Goal: Check status

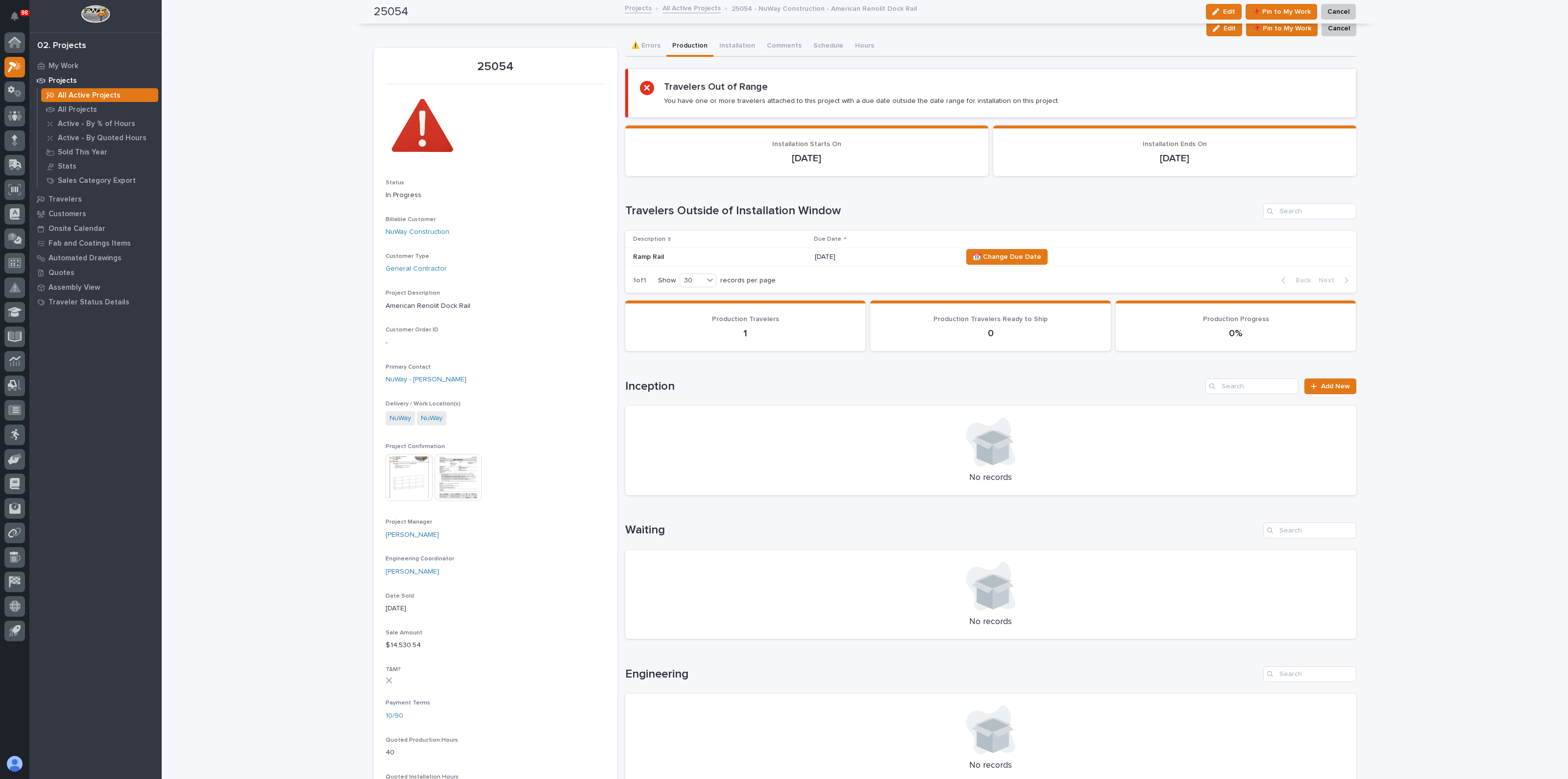
scroll to position [368, 0]
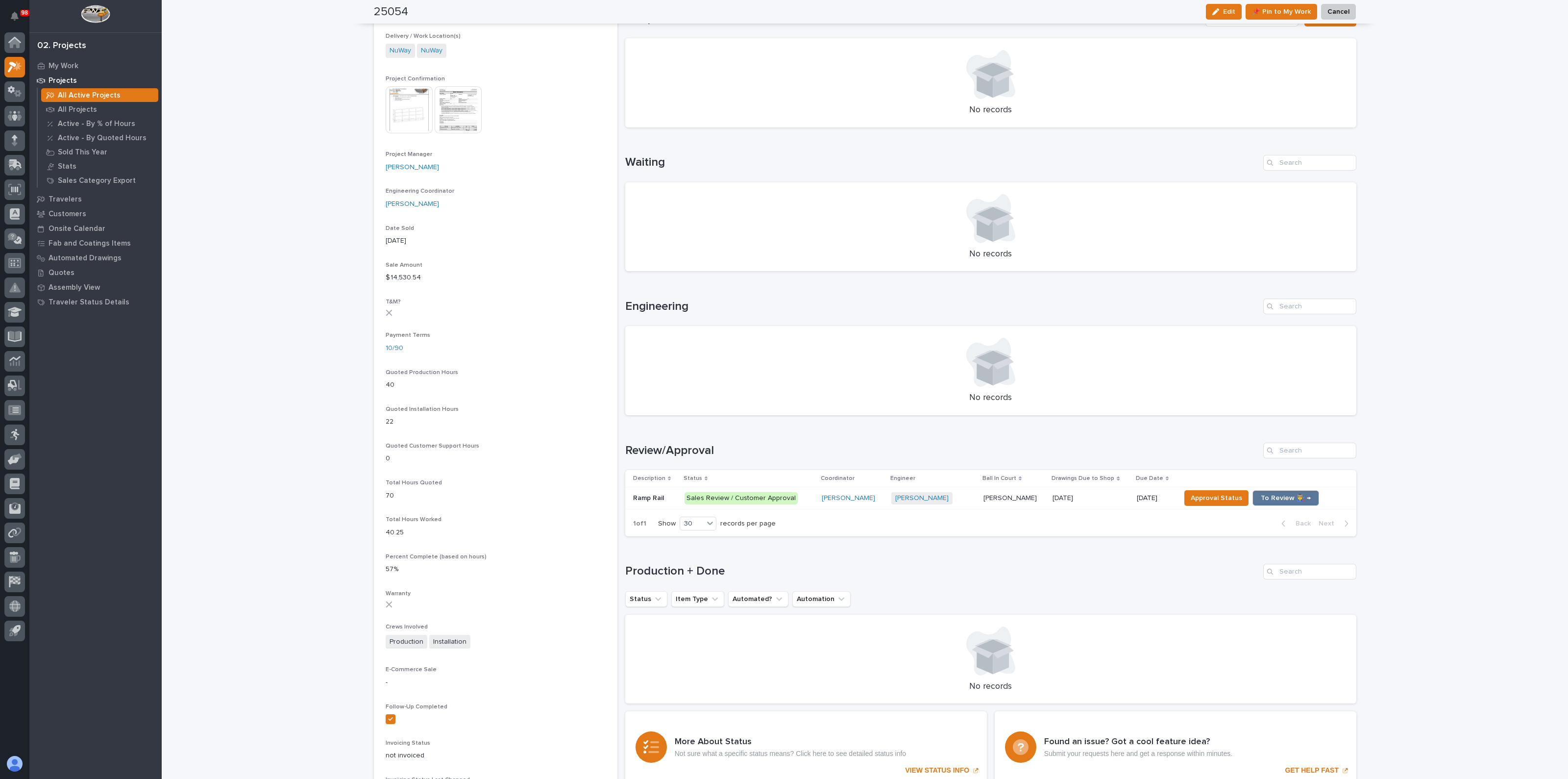
click at [223, 40] on div "Loading... Saving… Loading... Saving… 25054 Edit 📌 Pin to My Work Cancel Edit 📌…" at bounding box center [865, 305] width 1406 height 1342
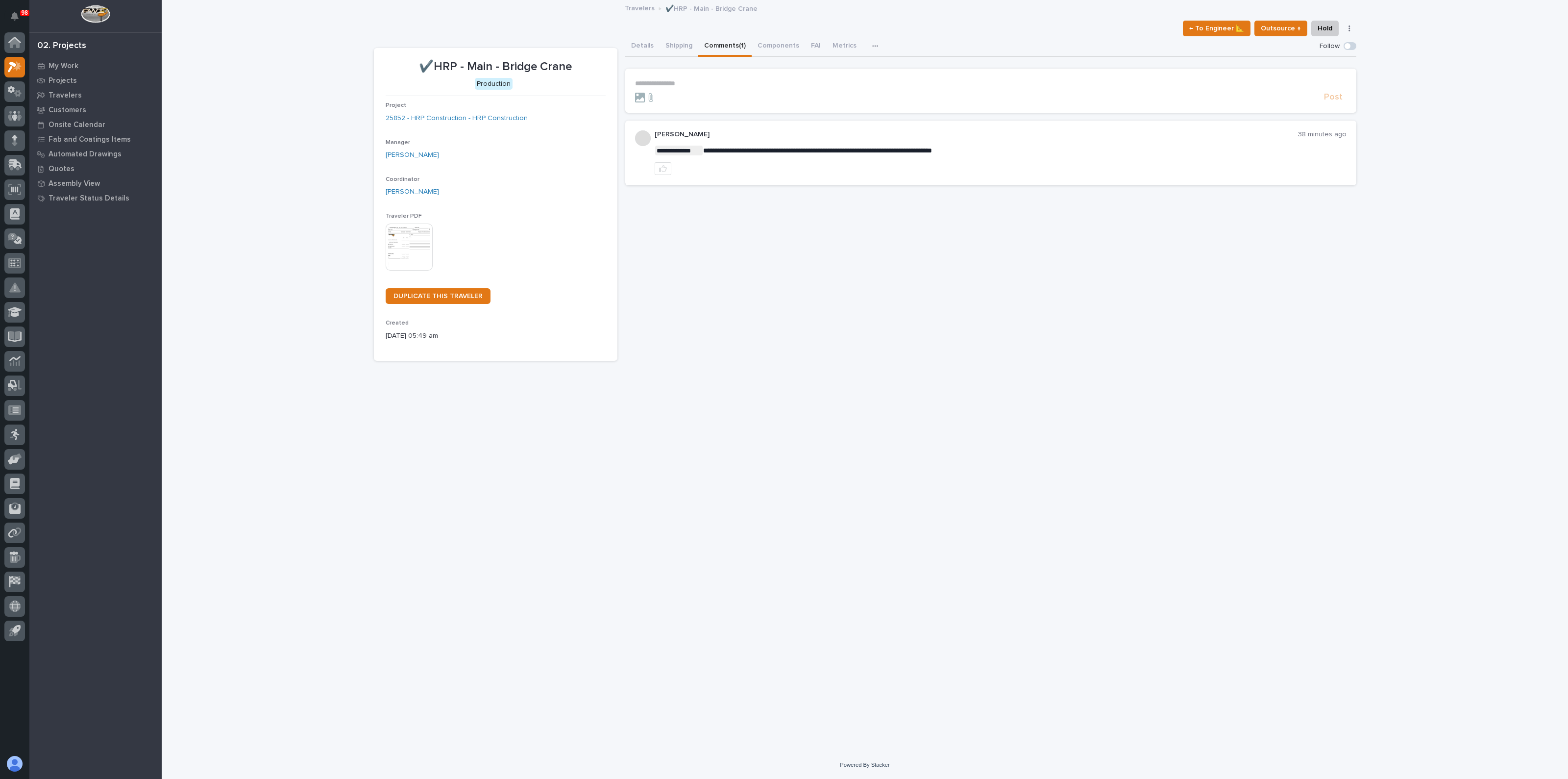
click at [720, 79] on p "**********" at bounding box center [990, 83] width 712 height 9
